Goal: Transaction & Acquisition: Purchase product/service

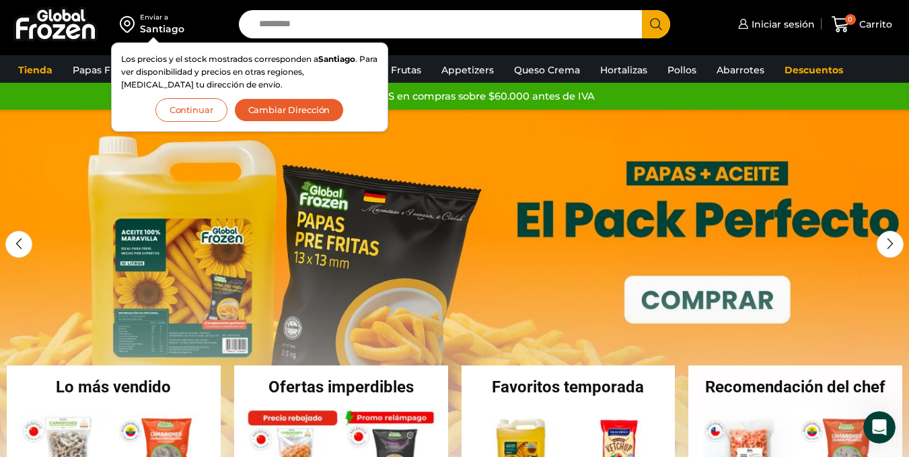
click at [291, 102] on button "Cambiar Dirección" at bounding box center [289, 110] width 110 height 24
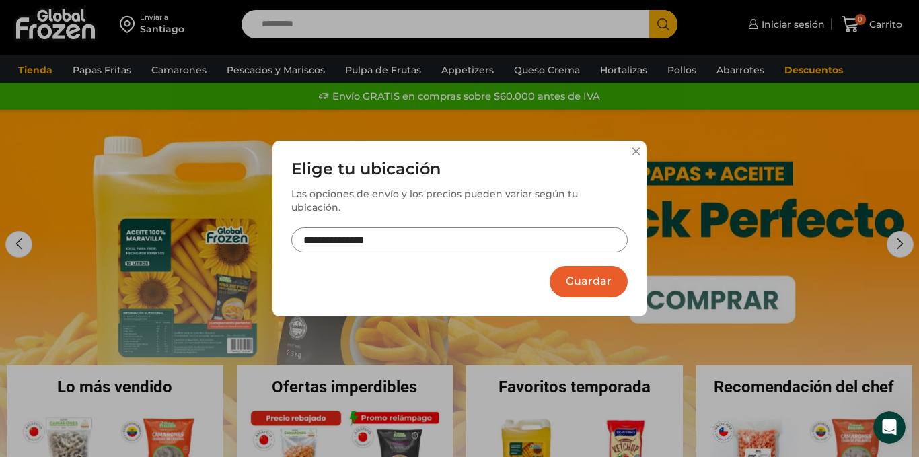
click at [458, 227] on input "**********" at bounding box center [459, 239] width 336 height 25
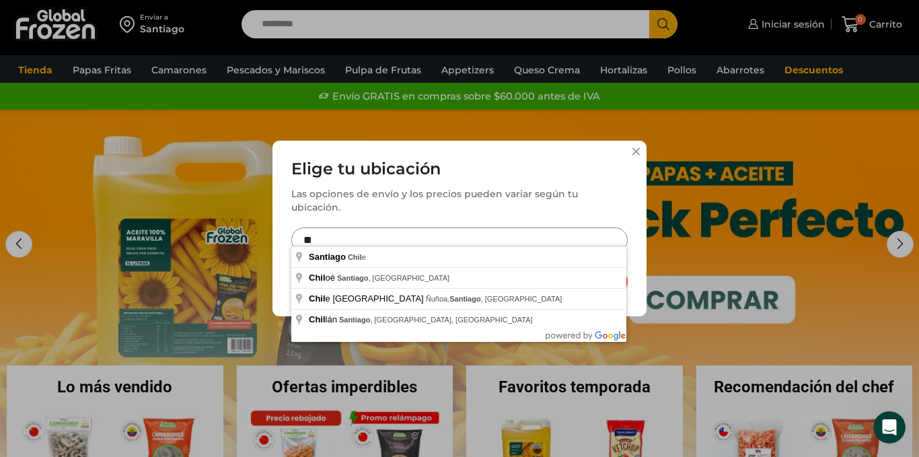
type input "*"
type input "**********"
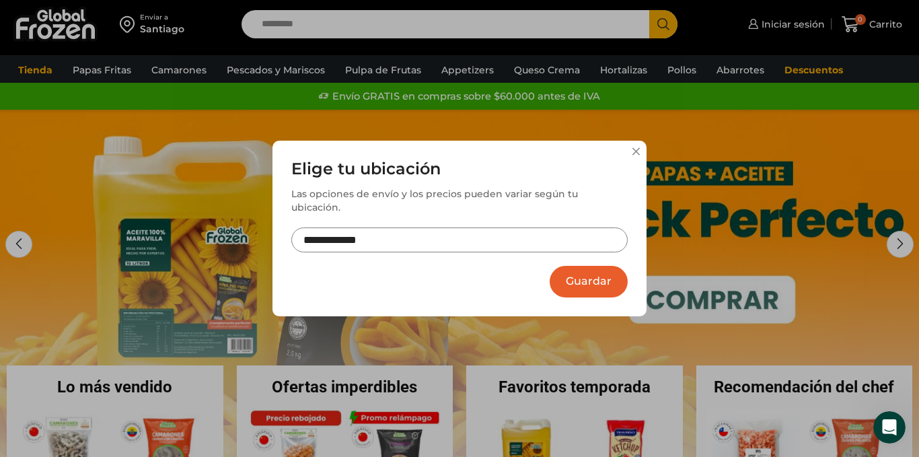
click at [582, 285] on button "Guardar" at bounding box center [589, 282] width 78 height 32
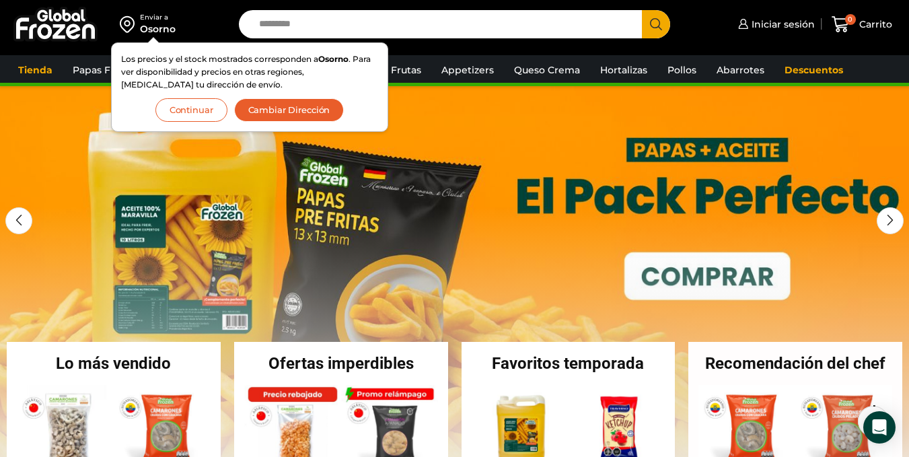
click at [201, 102] on button "Continuar" at bounding box center [191, 110] width 72 height 24
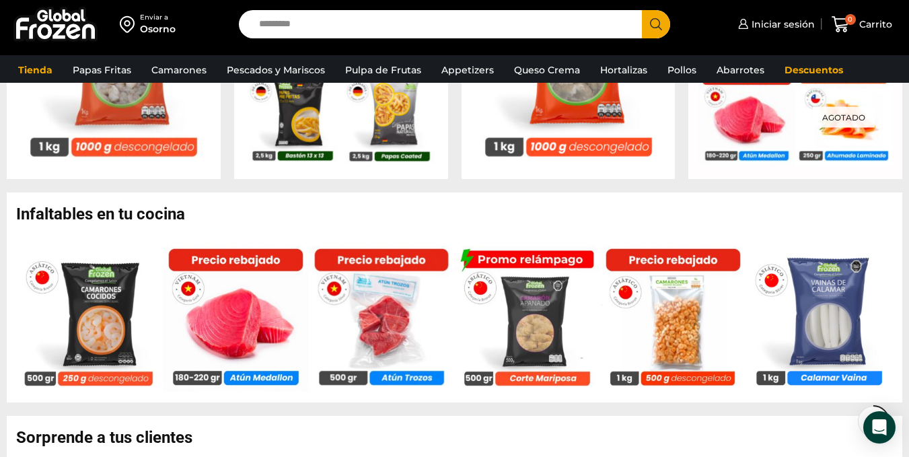
scroll to position [767, 0]
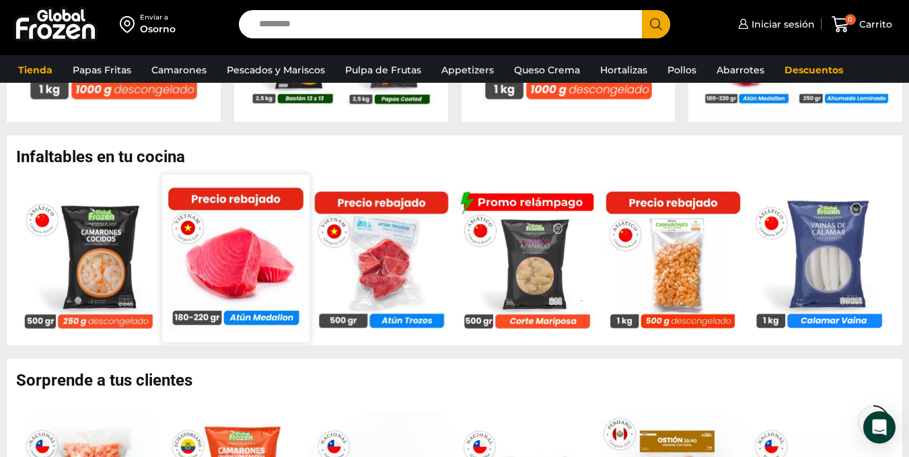
click at [273, 246] on img at bounding box center [235, 257] width 147 height 147
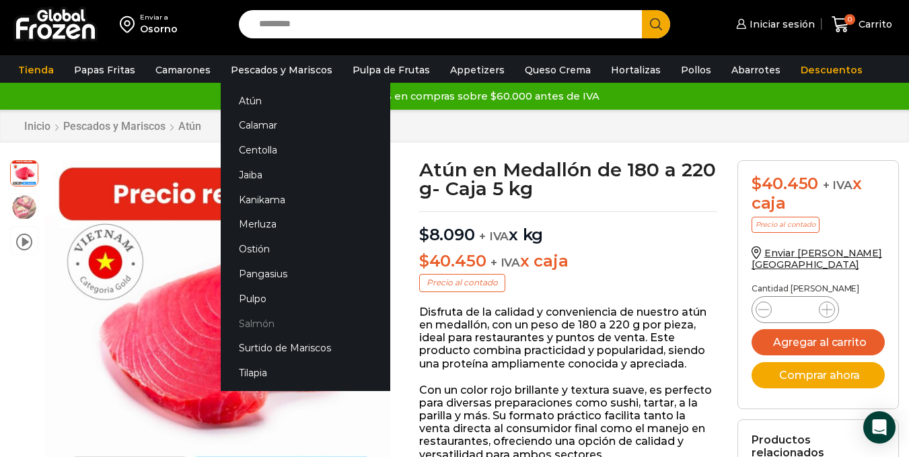
click at [251, 321] on link "Salmón" at bounding box center [306, 323] width 170 height 25
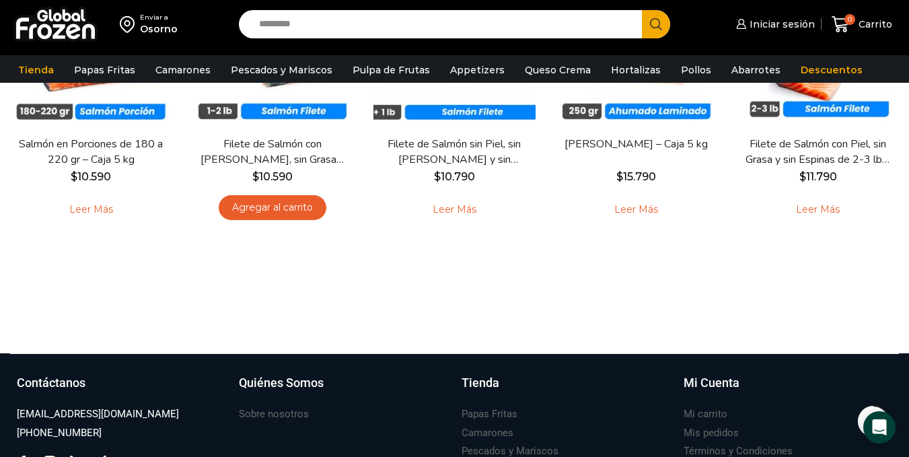
scroll to position [94, 0]
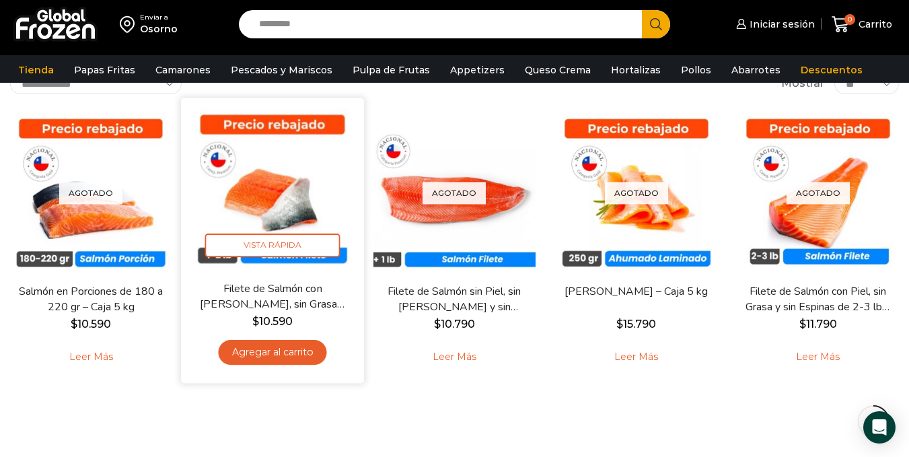
click at [271, 347] on link "Agregar al carrito" at bounding box center [273, 352] width 108 height 25
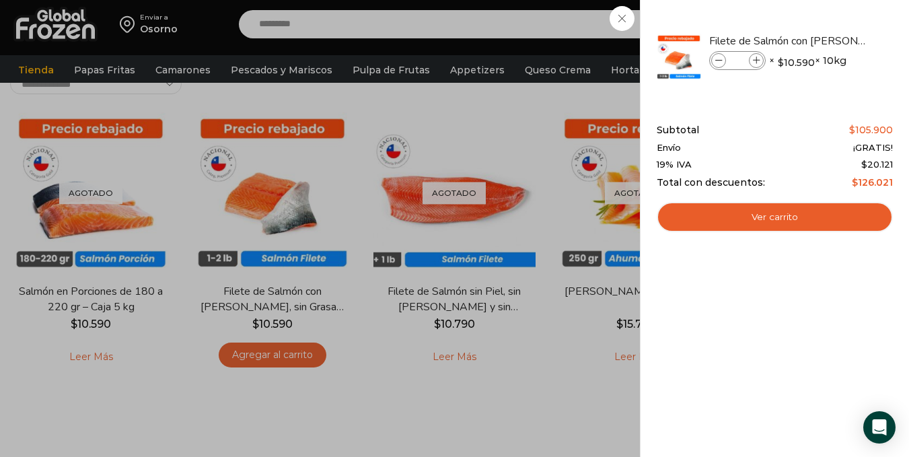
click at [828, 40] on div "1 Carrito 1 1 Shopping Cart *" at bounding box center [861, 25] width 67 height 32
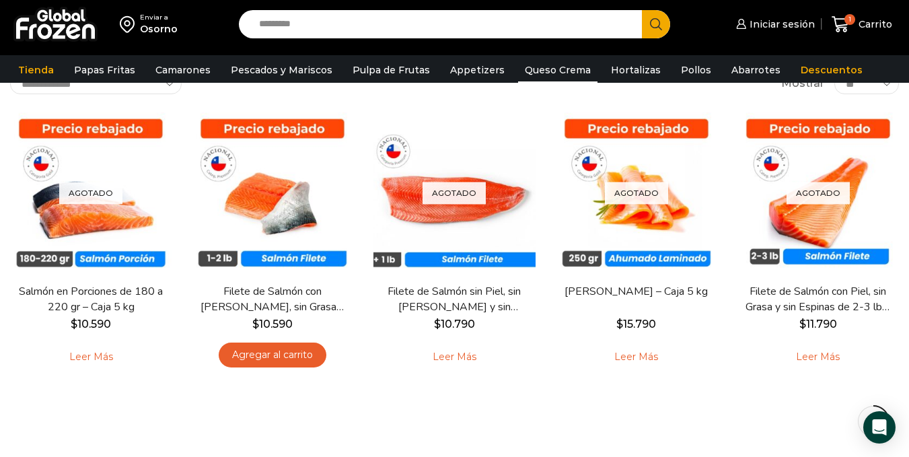
click at [557, 71] on link "Queso Crema" at bounding box center [557, 70] width 79 height 26
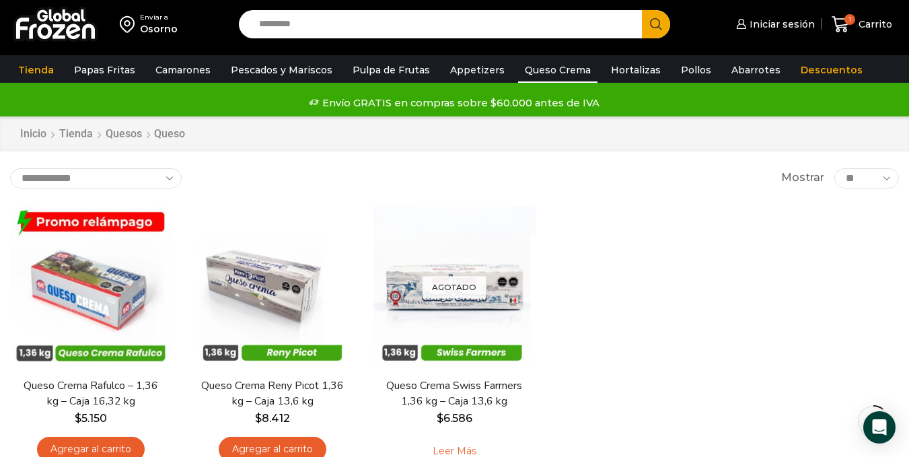
scroll to position [72, 0]
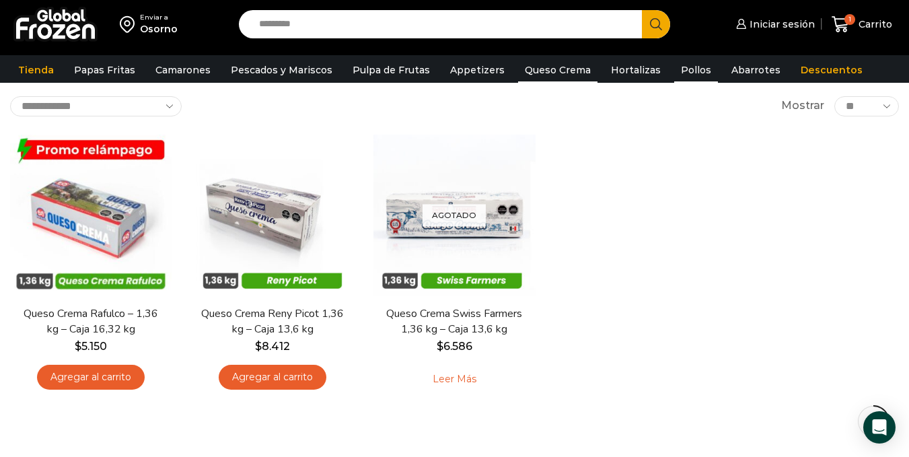
click at [677, 69] on link "Pollos" at bounding box center [696, 70] width 44 height 26
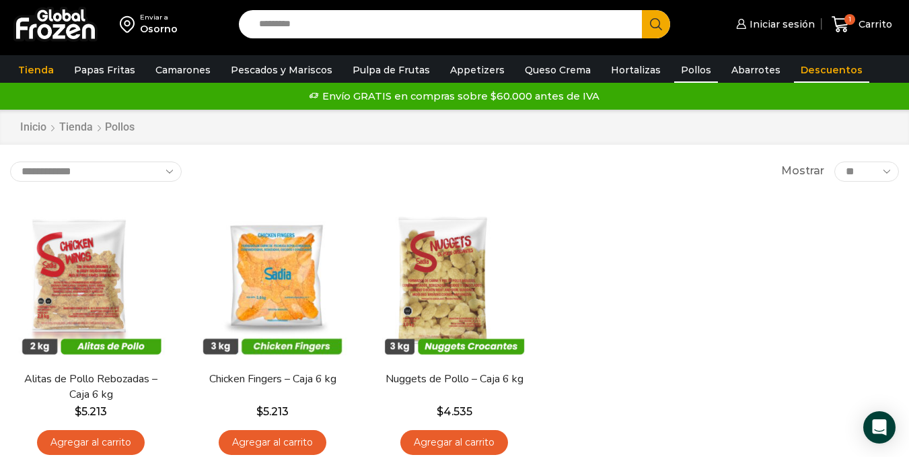
click at [794, 69] on link "Descuentos" at bounding box center [831, 70] width 75 height 26
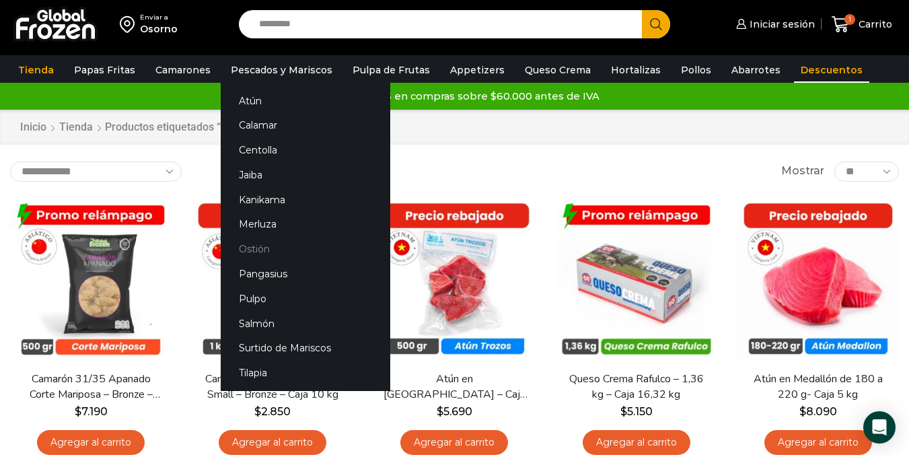
click at [257, 246] on link "Ostión" at bounding box center [306, 249] width 170 height 25
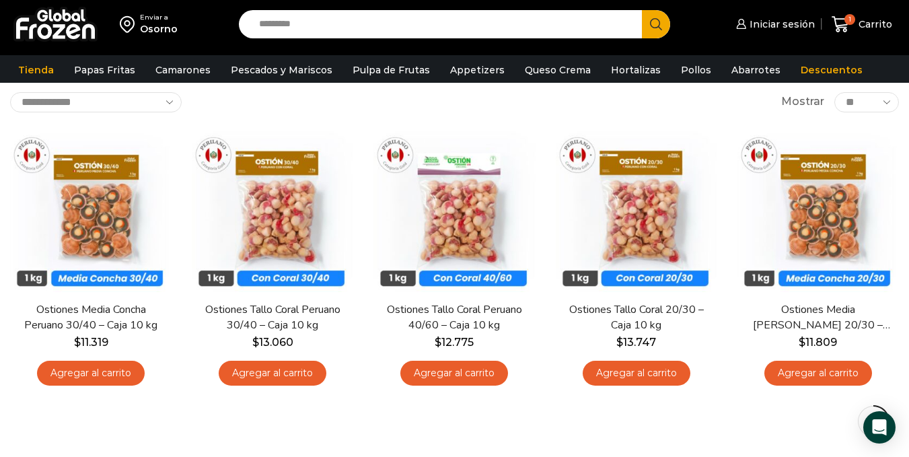
scroll to position [75, 0]
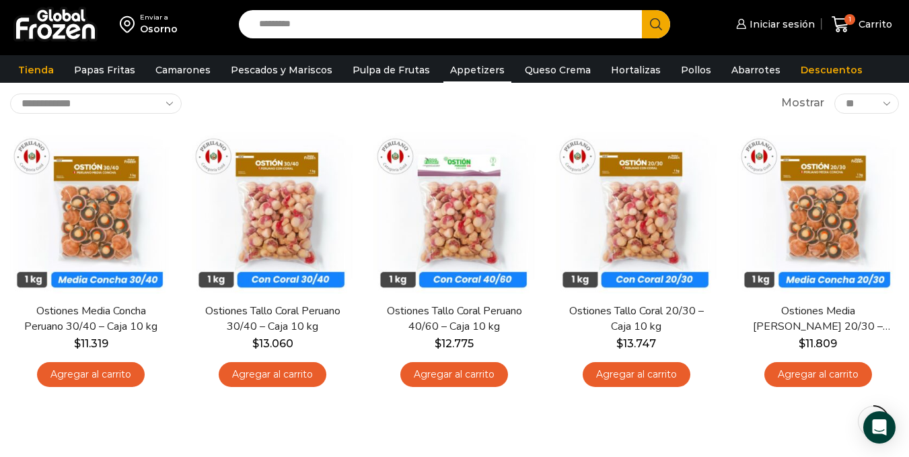
click at [460, 73] on link "Appetizers" at bounding box center [477, 70] width 68 height 26
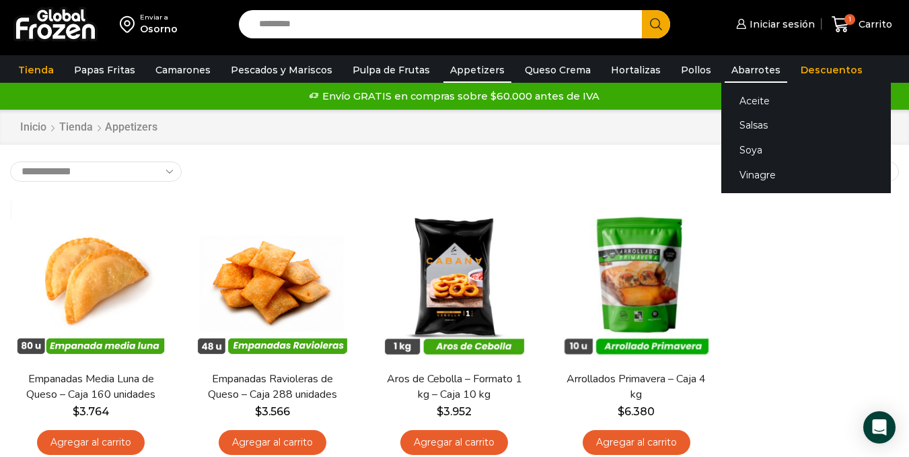
click at [732, 71] on link "Abarrotes" at bounding box center [756, 70] width 63 height 26
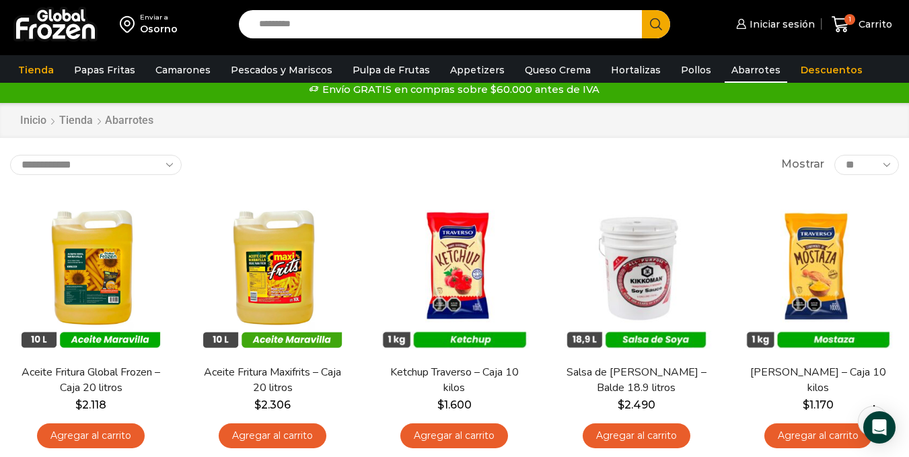
scroll to position [15, 0]
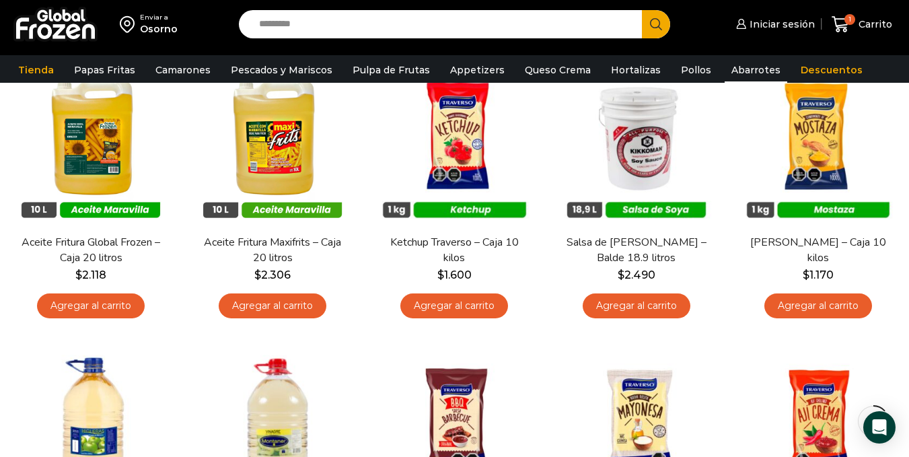
scroll to position [114, 0]
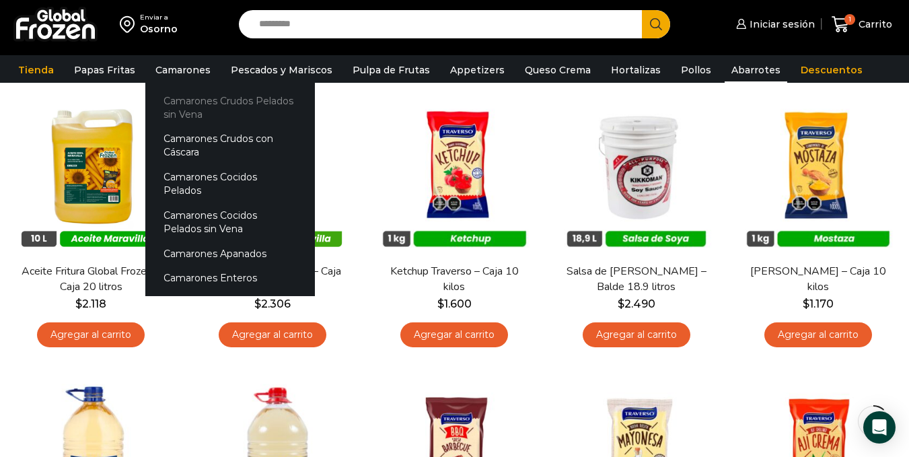
click at [179, 104] on link "Camarones Crudos Pelados sin Vena" at bounding box center [230, 107] width 170 height 38
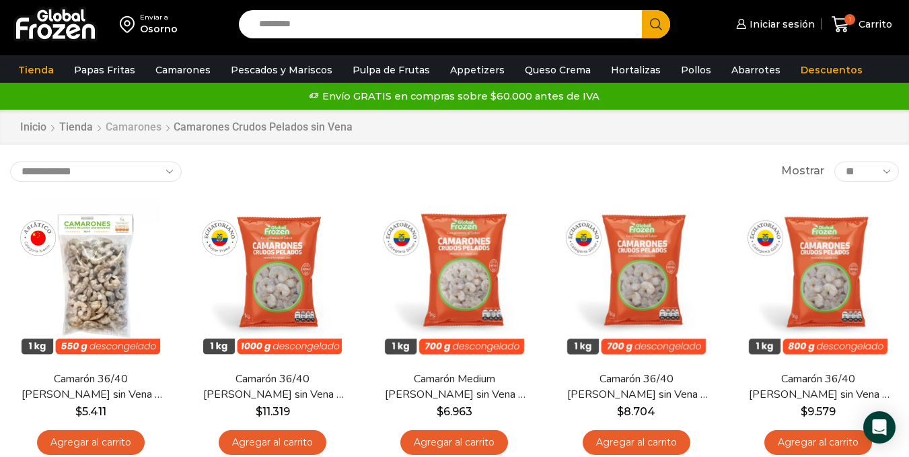
click at [129, 123] on link "Camarones" at bounding box center [133, 127] width 57 height 15
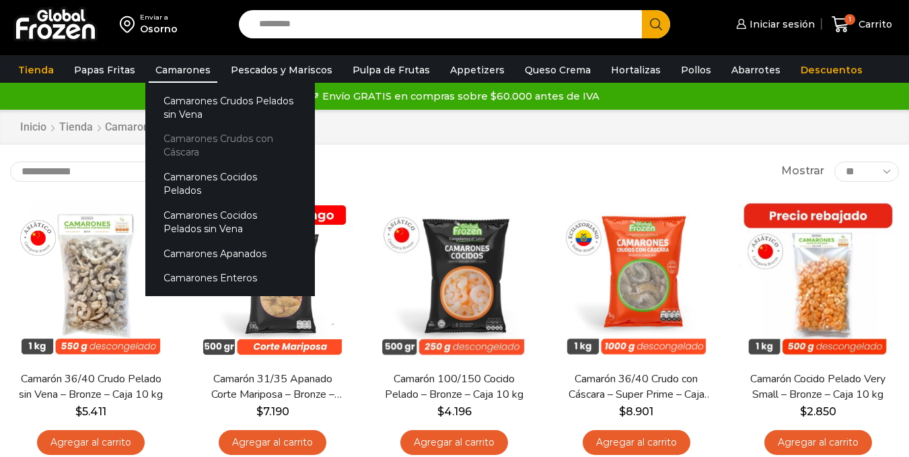
click at [211, 143] on link "Camarones Crudos con Cáscara" at bounding box center [230, 146] width 170 height 38
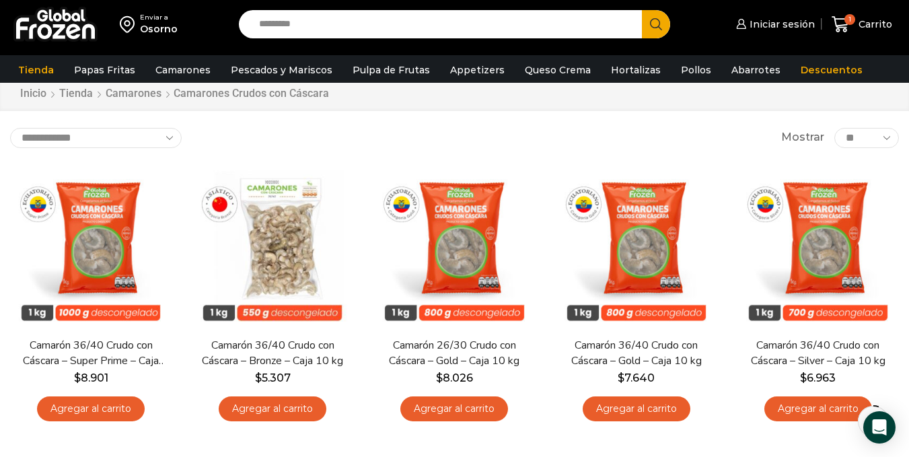
scroll to position [39, 0]
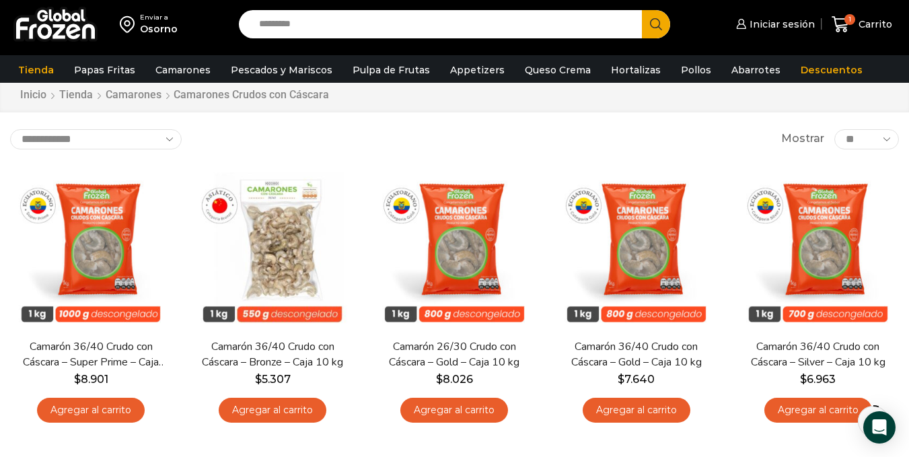
drag, startPoint x: 912, startPoint y: 140, endPoint x: 914, endPoint y: 157, distance: 17.6
